Goal: Task Accomplishment & Management: Manage account settings

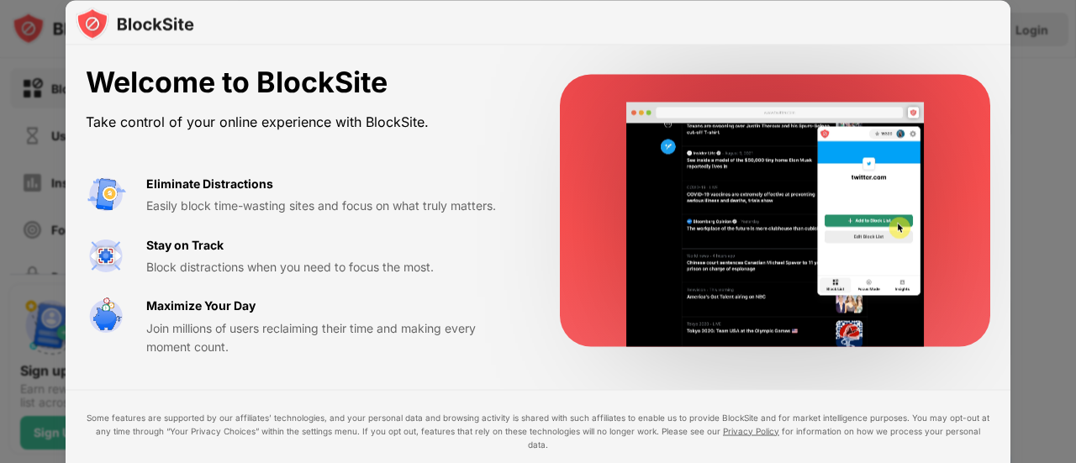
drag, startPoint x: 1075, startPoint y: 113, endPoint x: 1063, endPoint y: 201, distance: 88.2
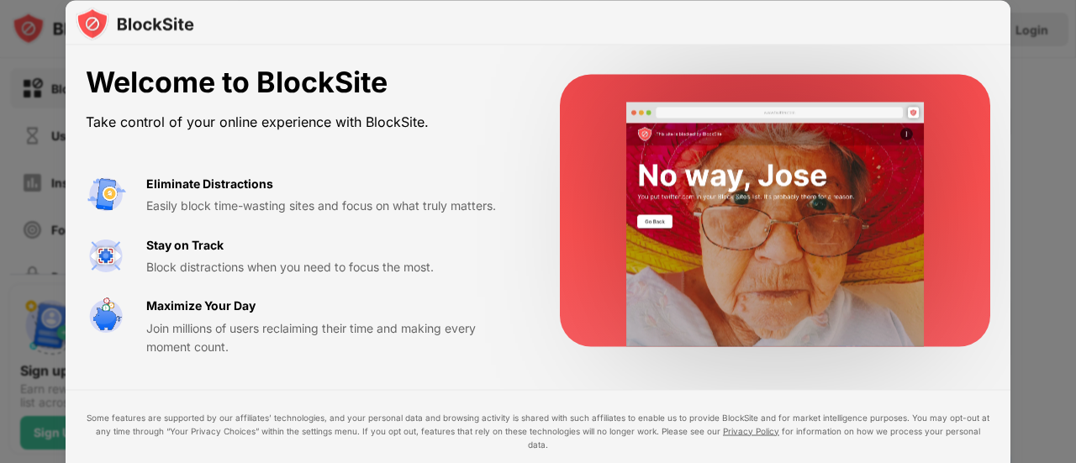
click at [1063, 201] on div at bounding box center [538, 231] width 1076 height 463
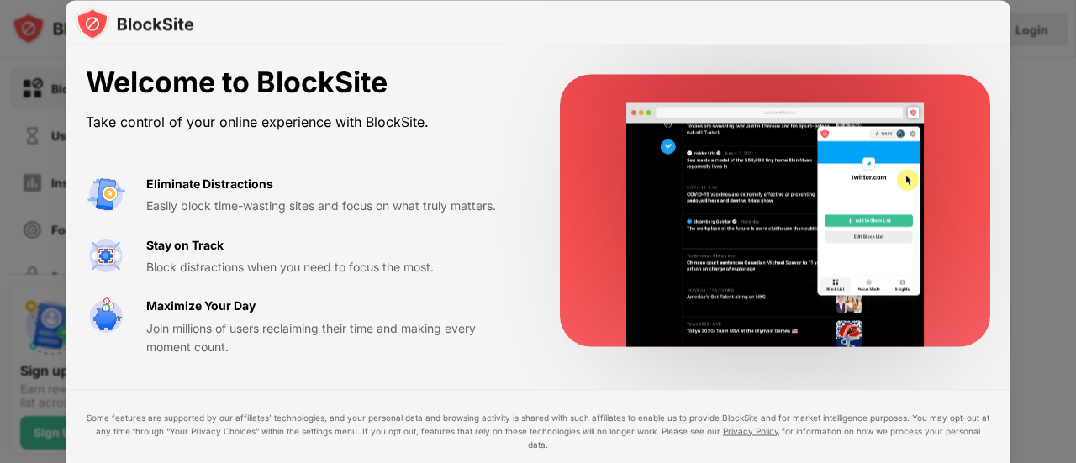
click at [1071, 272] on div at bounding box center [538, 231] width 1076 height 463
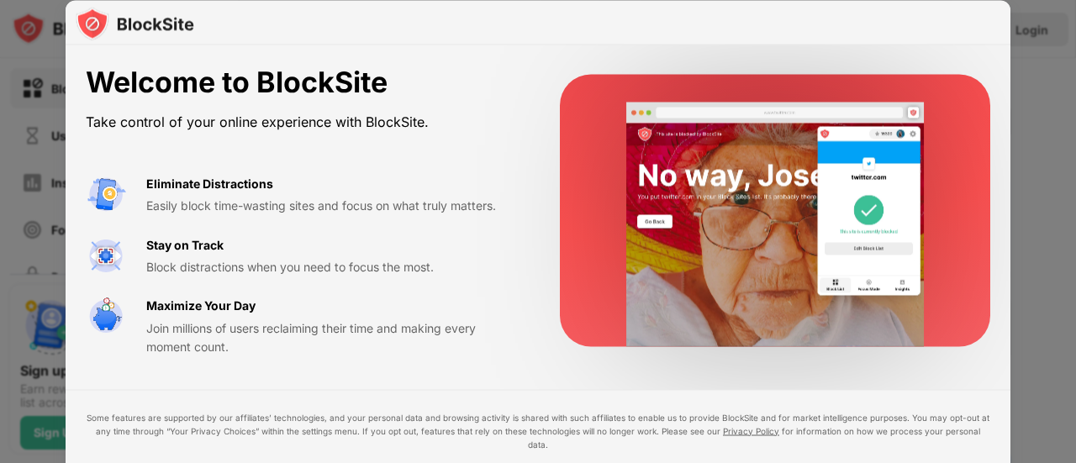
drag, startPoint x: 1071, startPoint y: 272, endPoint x: 1072, endPoint y: 340, distance: 67.2
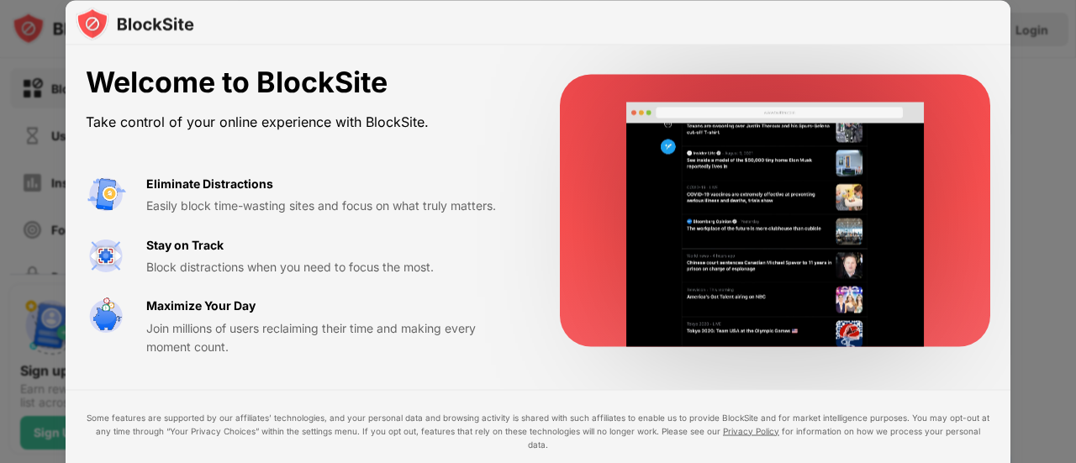
click at [1072, 340] on div at bounding box center [538, 231] width 1076 height 463
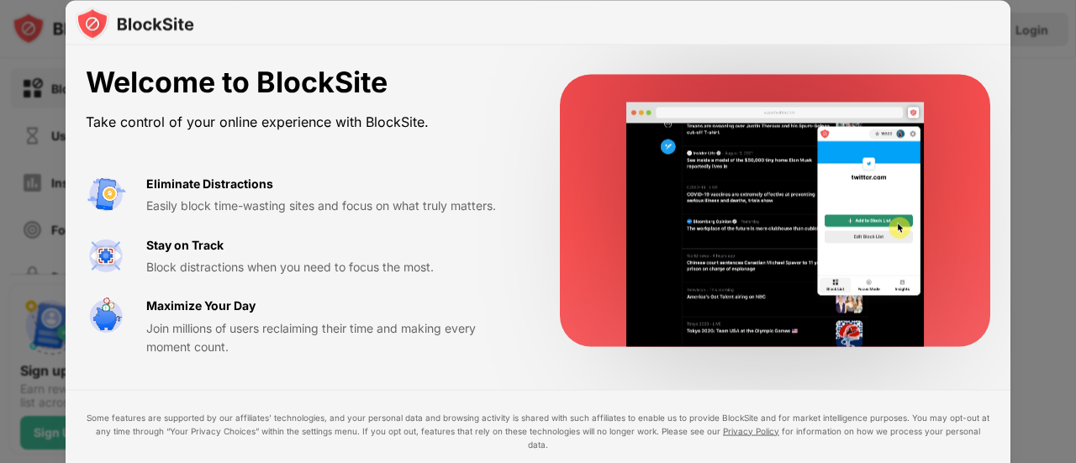
drag, startPoint x: 1072, startPoint y: 340, endPoint x: 824, endPoint y: 455, distance: 273.0
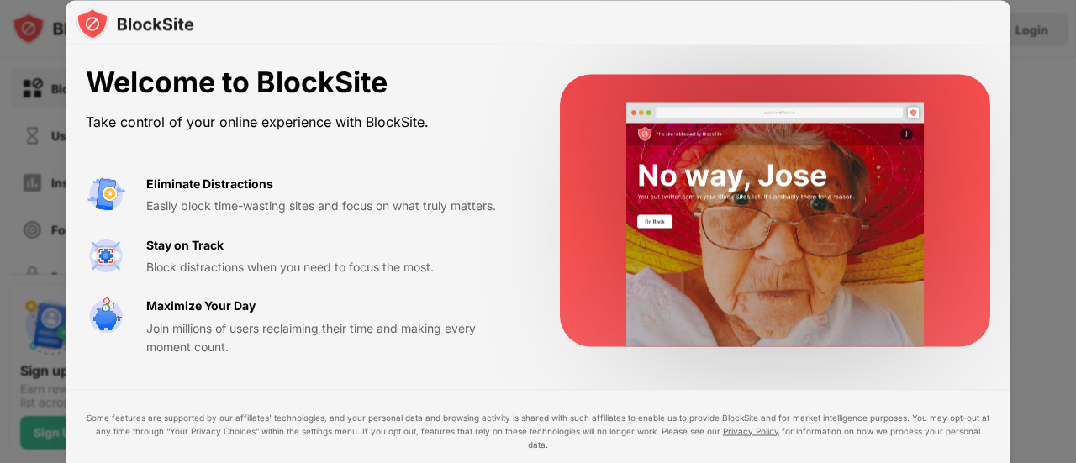
click at [824, 462] on div "Welcome to BlockSite Take control of your online experience with BlockSite. Eli…" at bounding box center [538, 463] width 1076 height 0
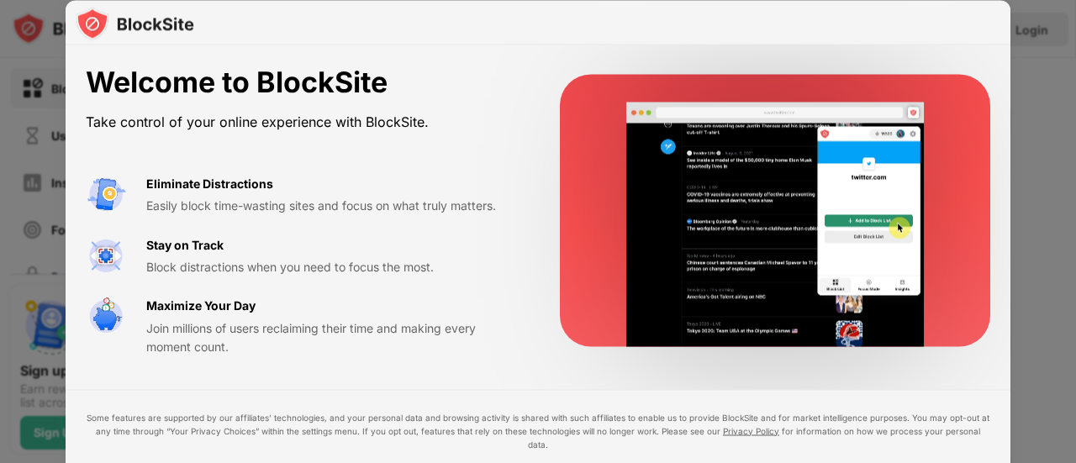
click at [1072, 349] on div at bounding box center [538, 231] width 1076 height 463
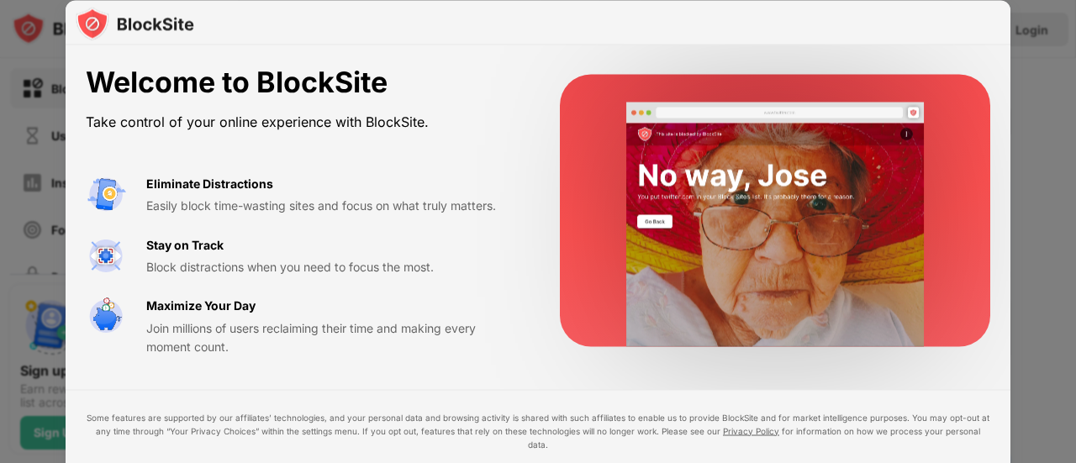
drag, startPoint x: 1072, startPoint y: 349, endPoint x: 1072, endPoint y: 501, distance: 152.1
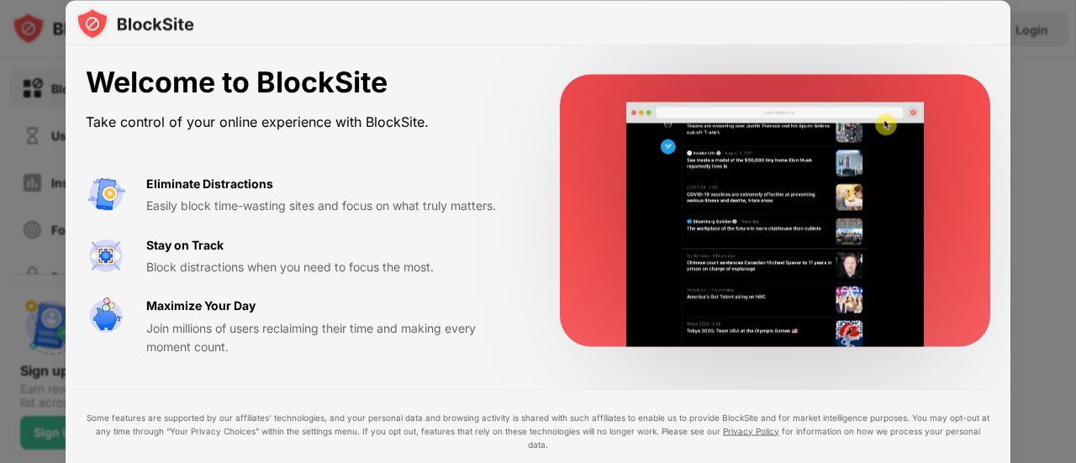
click at [1072, 462] on html "Block Sites Usage Limit Insights Focus Mode Password Protection Custom Block Pa…" at bounding box center [538, 231] width 1076 height 463
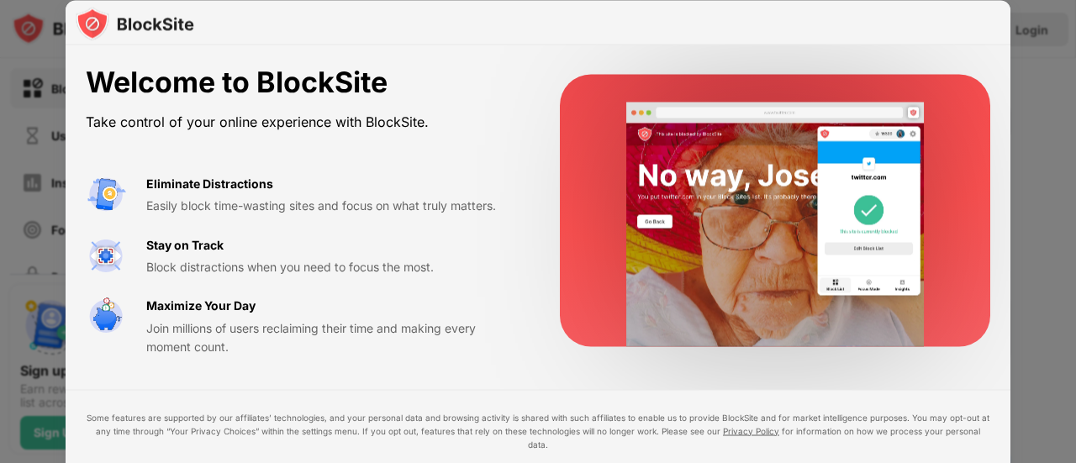
click at [1071, 438] on div at bounding box center [538, 231] width 1076 height 463
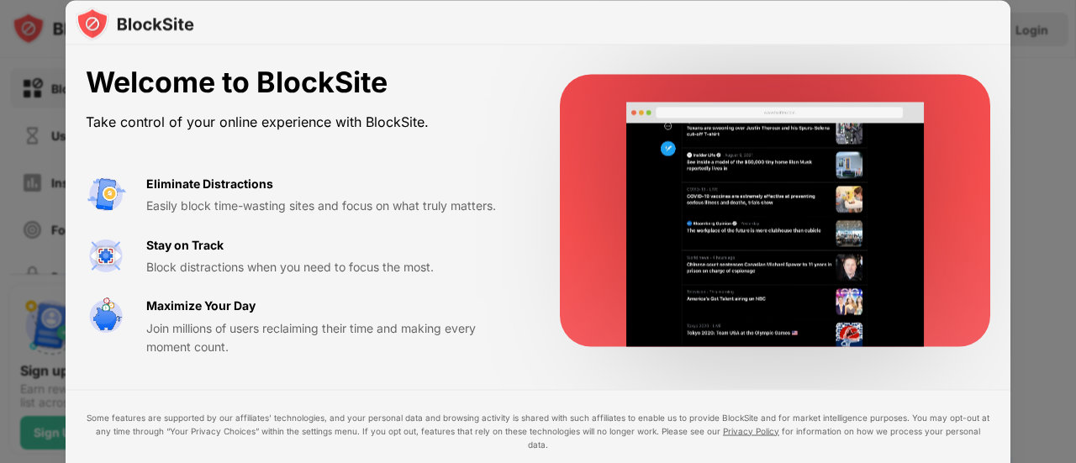
click at [1071, 438] on div at bounding box center [538, 231] width 1076 height 463
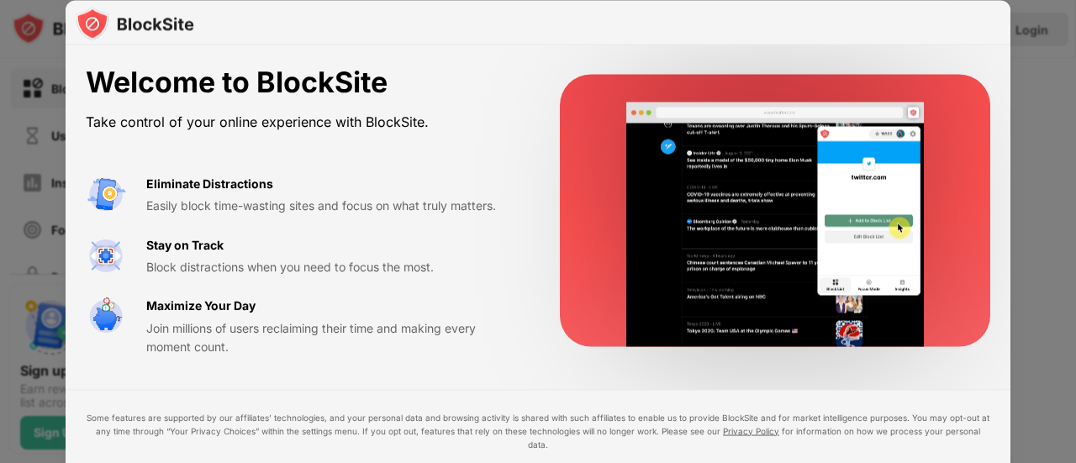
click at [1071, 438] on div at bounding box center [538, 231] width 1076 height 463
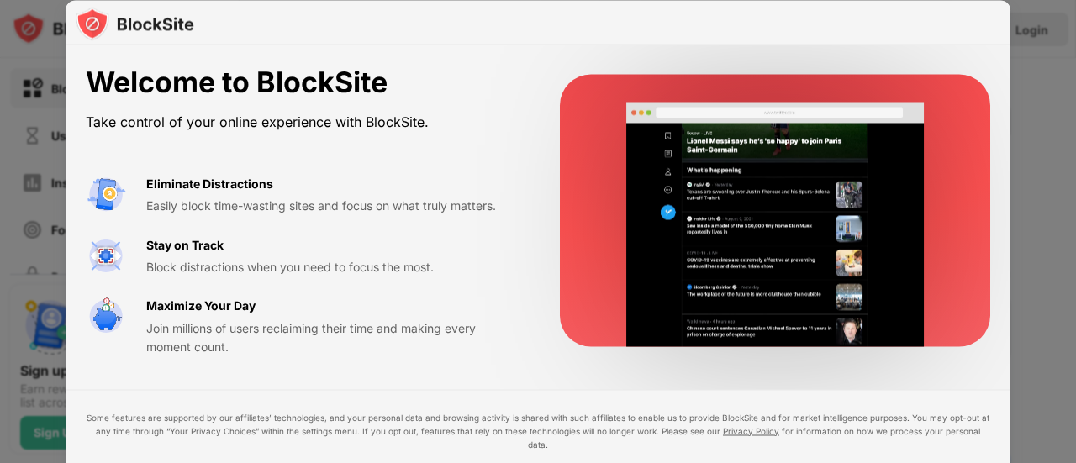
click at [0, 0] on html "Block Sites Usage Limit Insights Focus Mode Password Protection Custom Block Pa…" at bounding box center [538, 231] width 1076 height 463
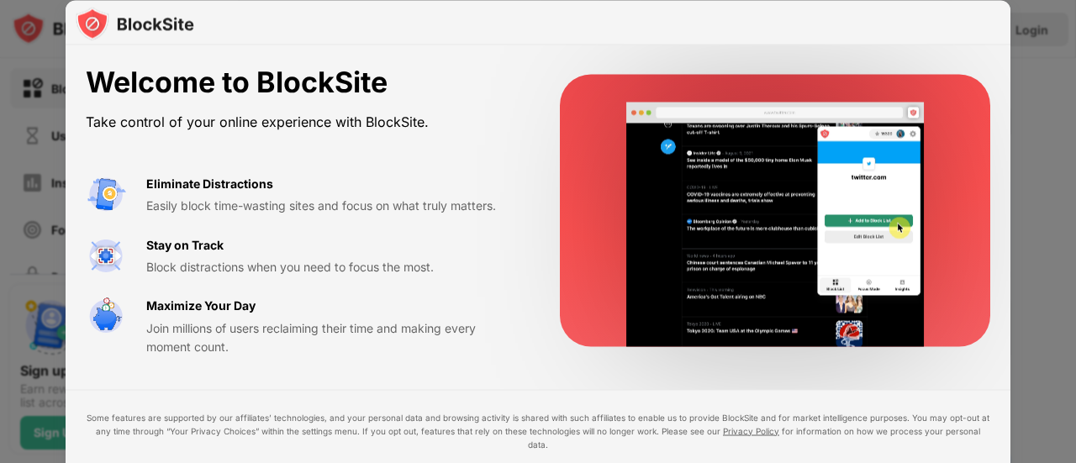
click at [1075, 320] on div at bounding box center [538, 231] width 1076 height 463
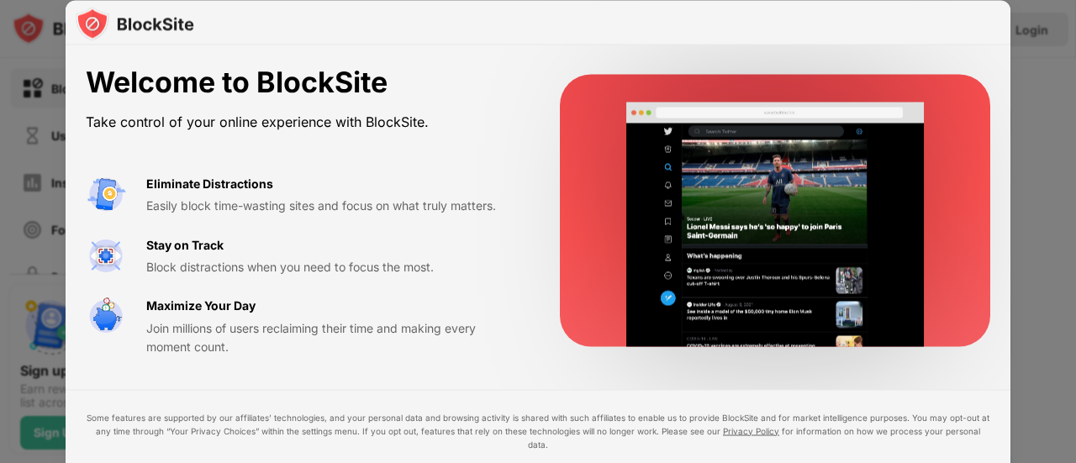
drag, startPoint x: 1075, startPoint y: 320, endPoint x: 1056, endPoint y: 449, distance: 129.9
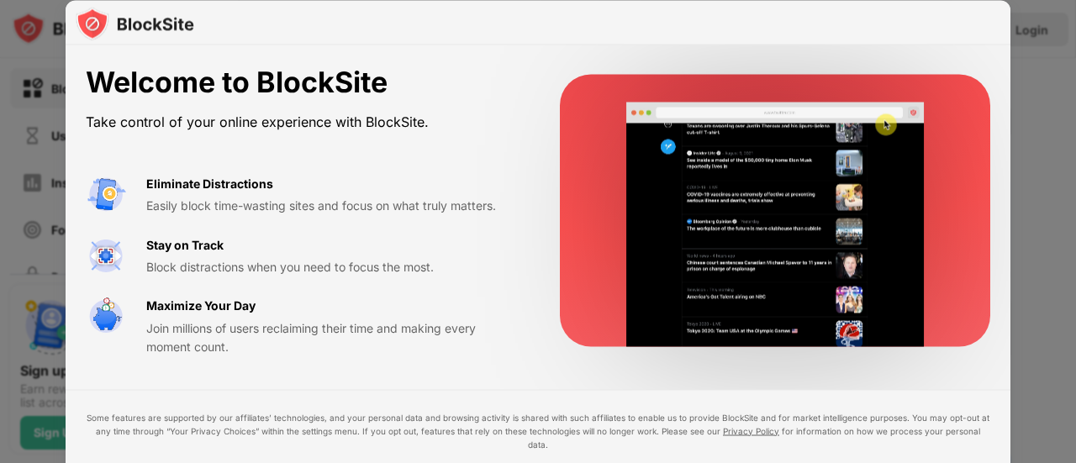
click at [1056, 449] on div at bounding box center [538, 231] width 1076 height 463
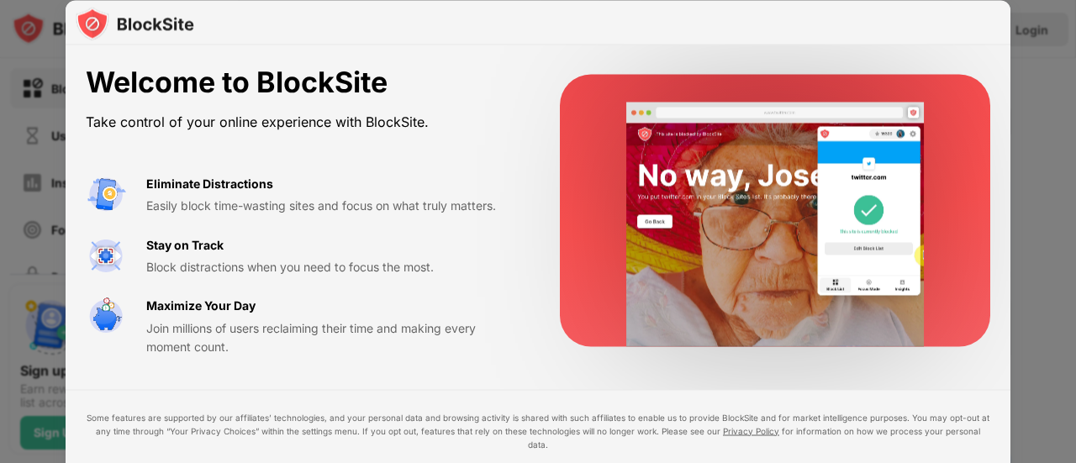
click at [1075, 313] on div at bounding box center [538, 231] width 1076 height 463
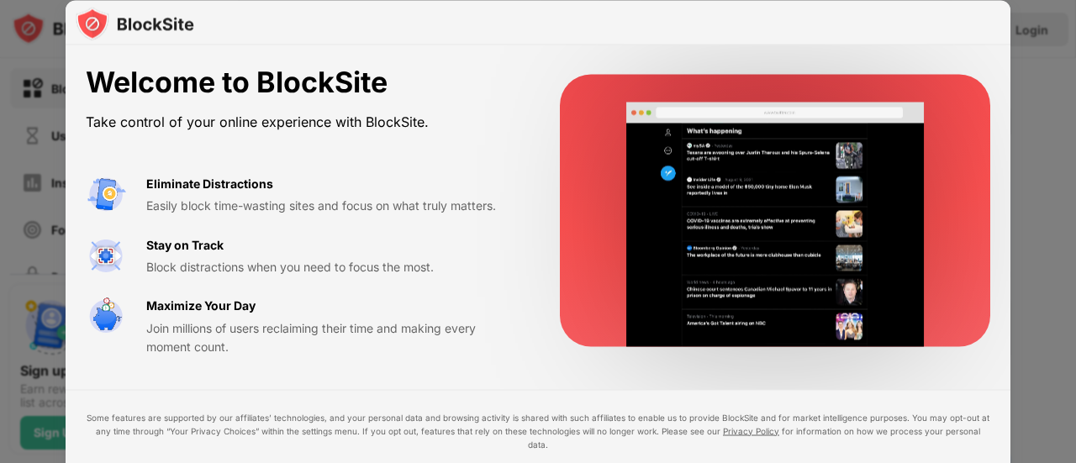
drag, startPoint x: 1075, startPoint y: 313, endPoint x: 1075, endPoint y: 503, distance: 189.1
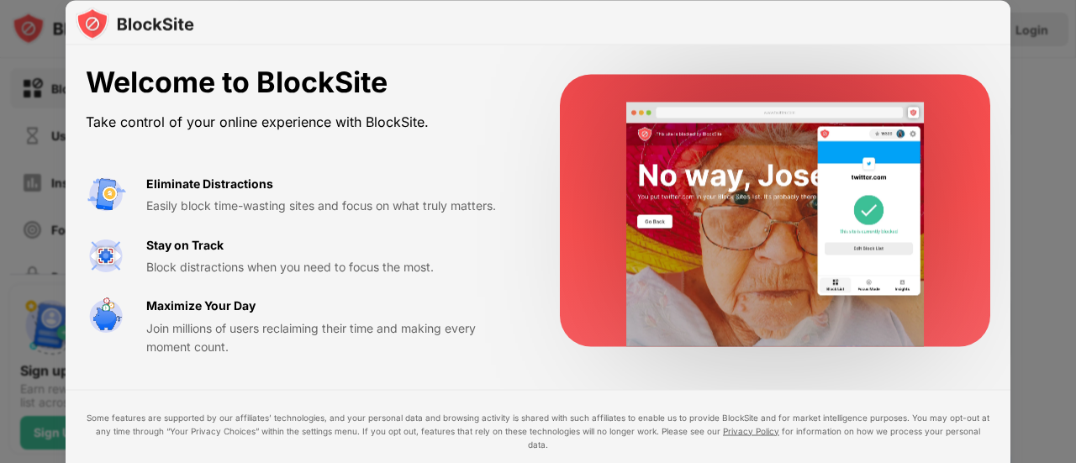
click at [1075, 462] on html "Block Sites Usage Limit Insights Focus Mode Password Protection Custom Block Pa…" at bounding box center [538, 231] width 1076 height 463
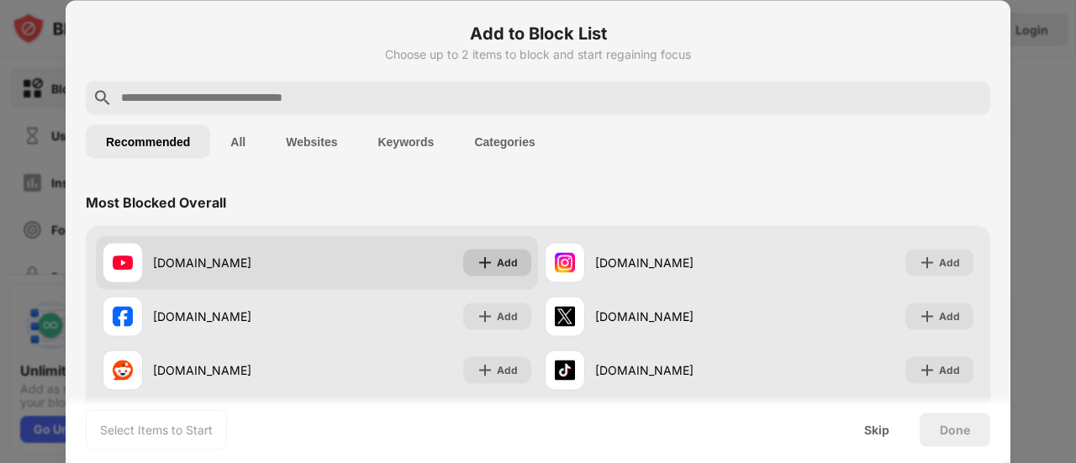
click at [477, 266] on img at bounding box center [485, 262] width 17 height 17
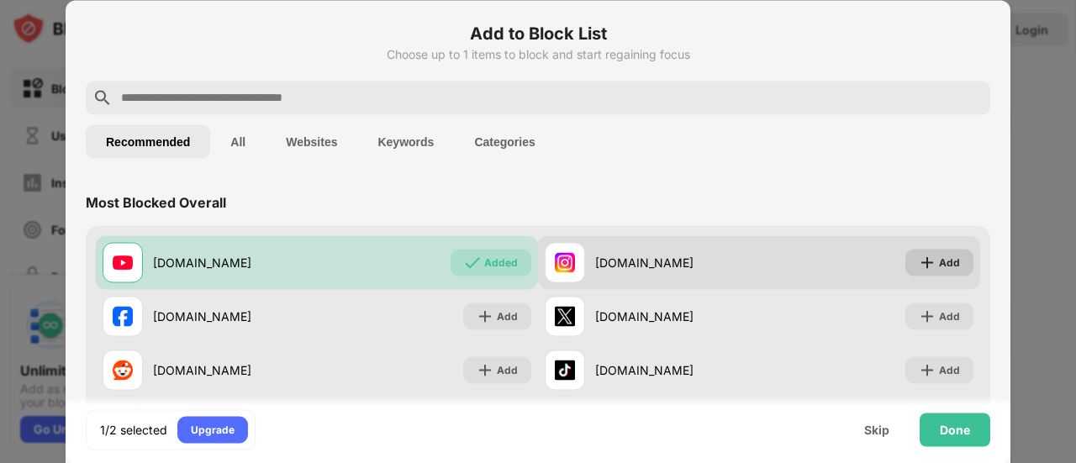
click at [945, 260] on div "Add" at bounding box center [949, 262] width 21 height 17
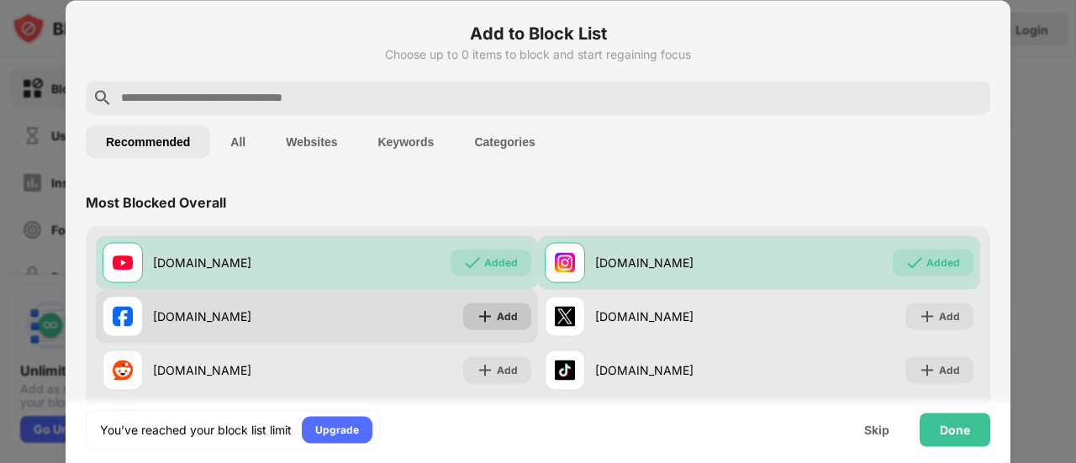
click at [502, 308] on div "Add" at bounding box center [507, 316] width 21 height 17
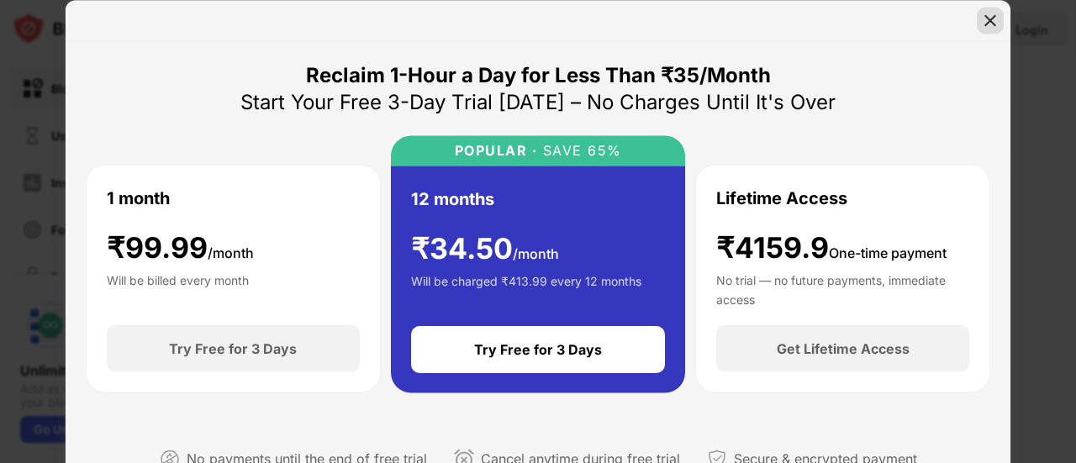
click at [987, 22] on img at bounding box center [990, 20] width 17 height 17
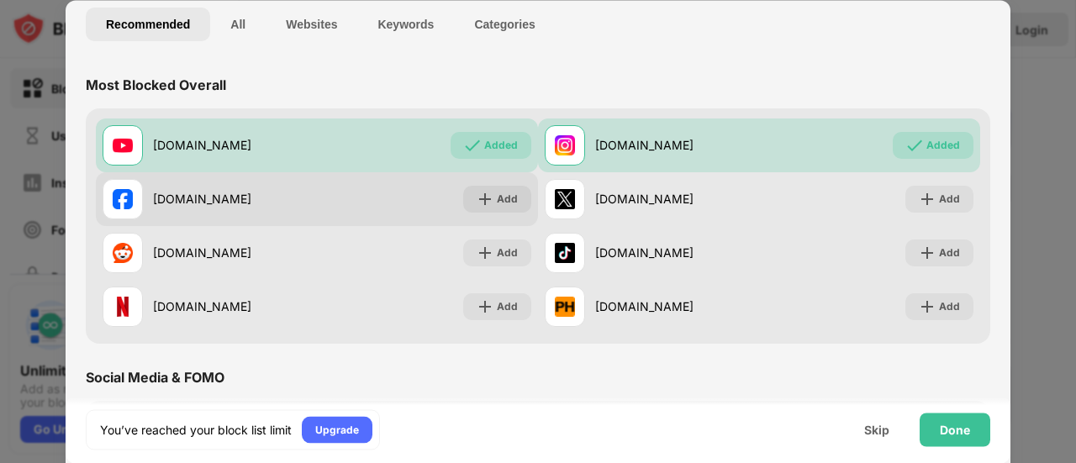
scroll to position [168, 0]
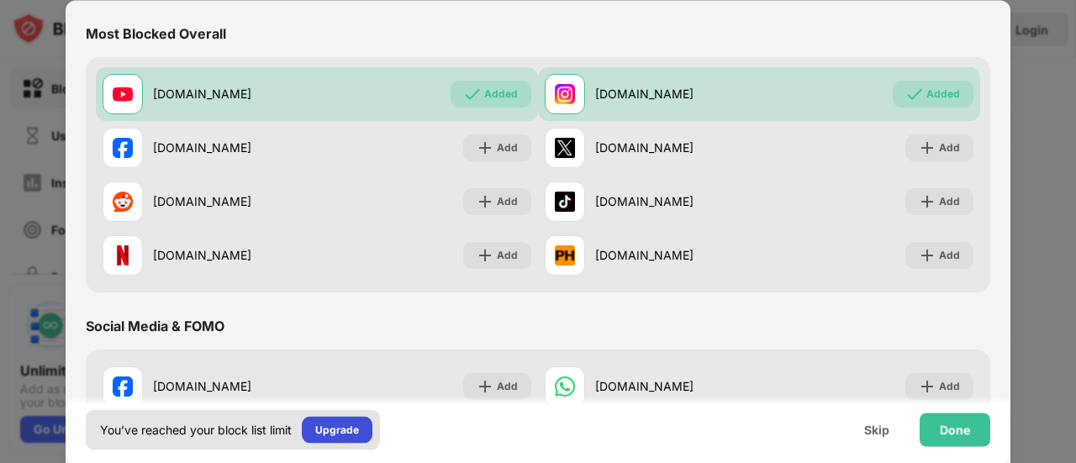
click at [370, 419] on div "Upgrade" at bounding box center [337, 429] width 71 height 27
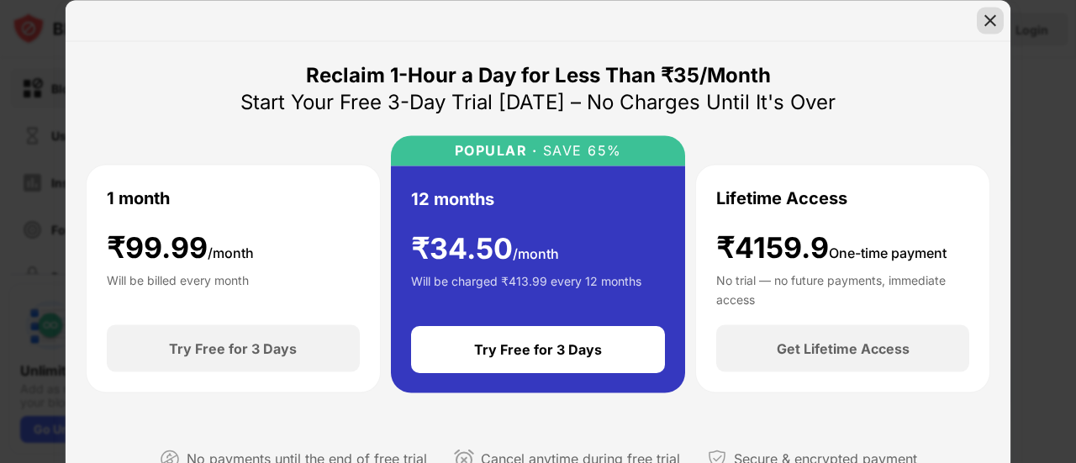
click at [996, 22] on img at bounding box center [990, 20] width 17 height 17
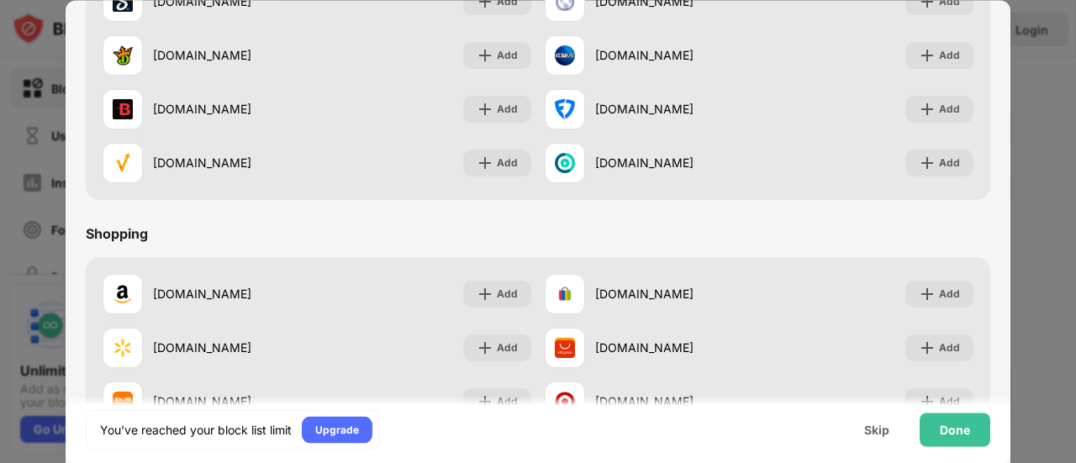
scroll to position [1761, 0]
